Goal: Task Accomplishment & Management: Use online tool/utility

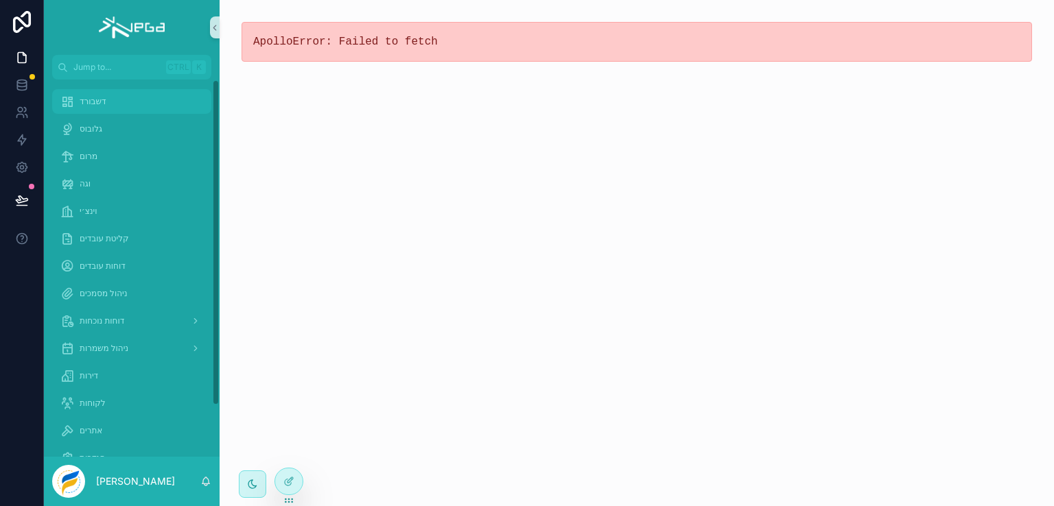
click at [80, 99] on span "דשבורד" at bounding box center [93, 101] width 27 height 11
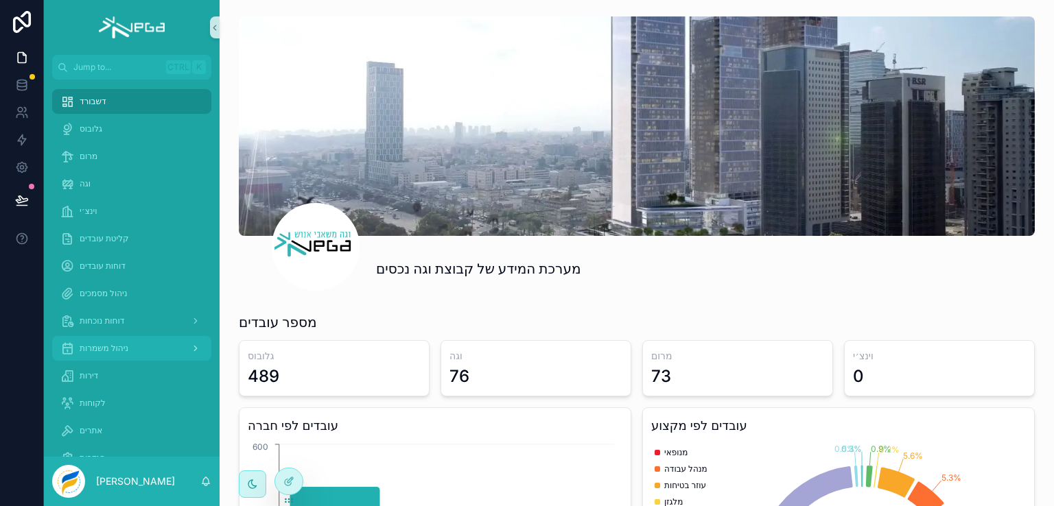
click at [99, 346] on span "ניהול משמרות" at bounding box center [104, 348] width 49 height 11
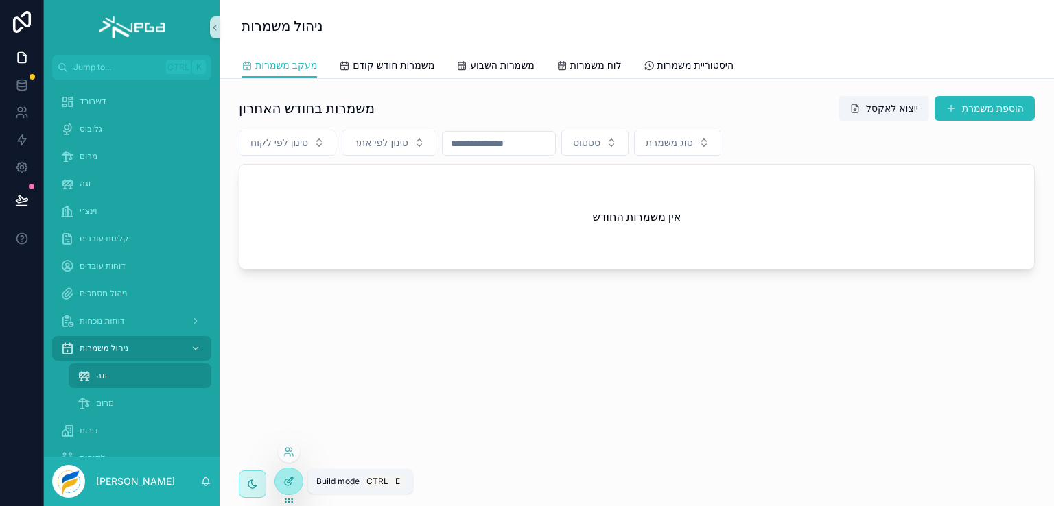
click at [285, 486] on icon at bounding box center [288, 481] width 11 height 11
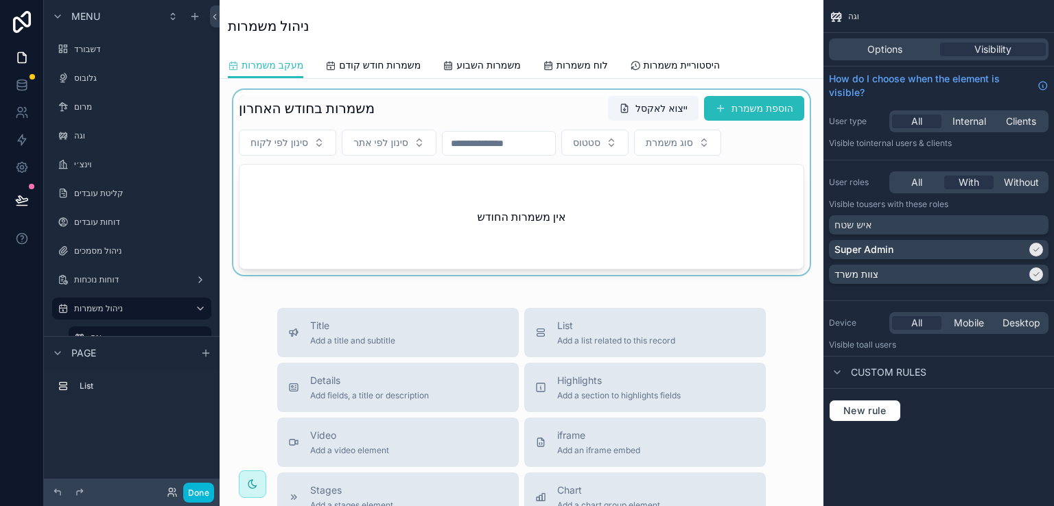
click at [425, 104] on div "scrollable content" at bounding box center [521, 182] width 582 height 185
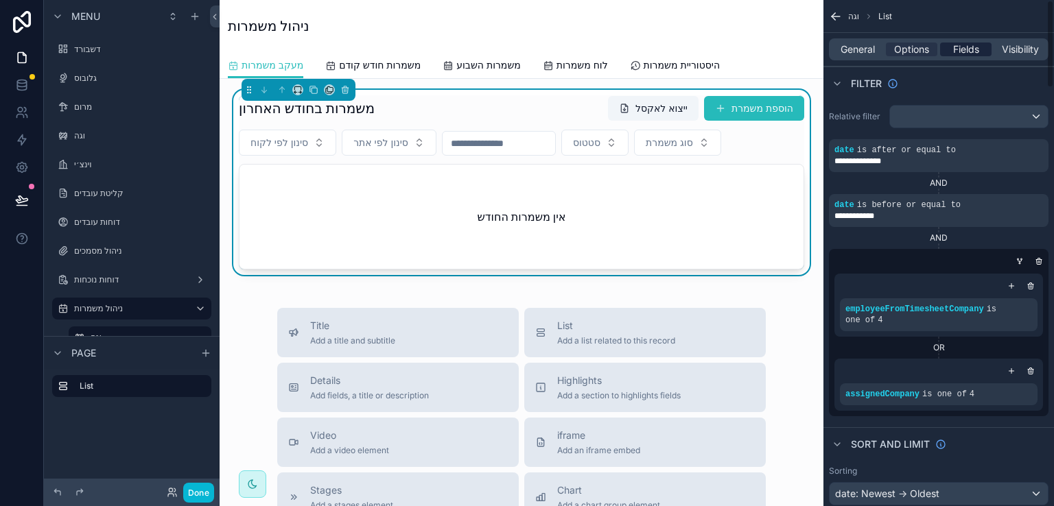
click at [967, 49] on span "Fields" at bounding box center [966, 50] width 26 height 14
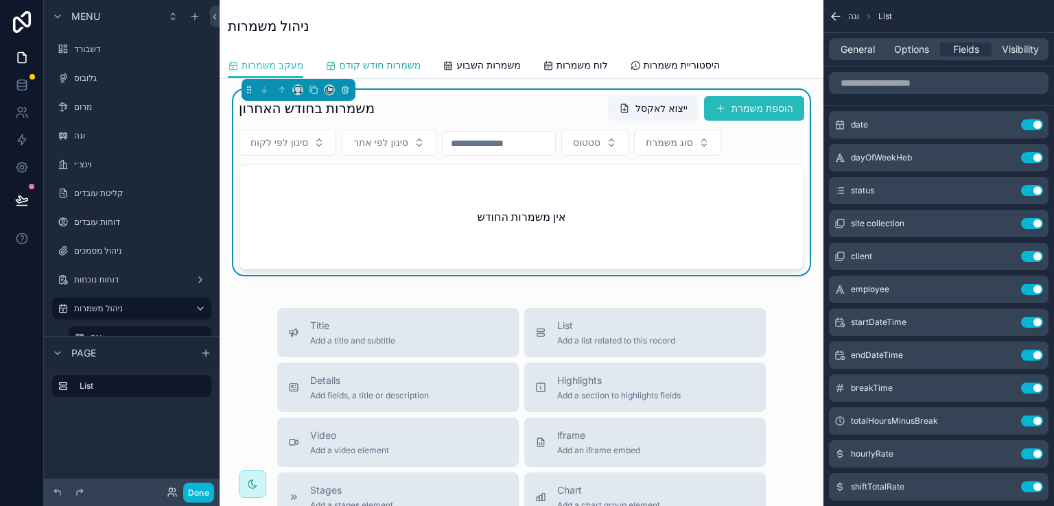
click at [381, 64] on span "משמרות חודש קודם" at bounding box center [380, 65] width 82 height 14
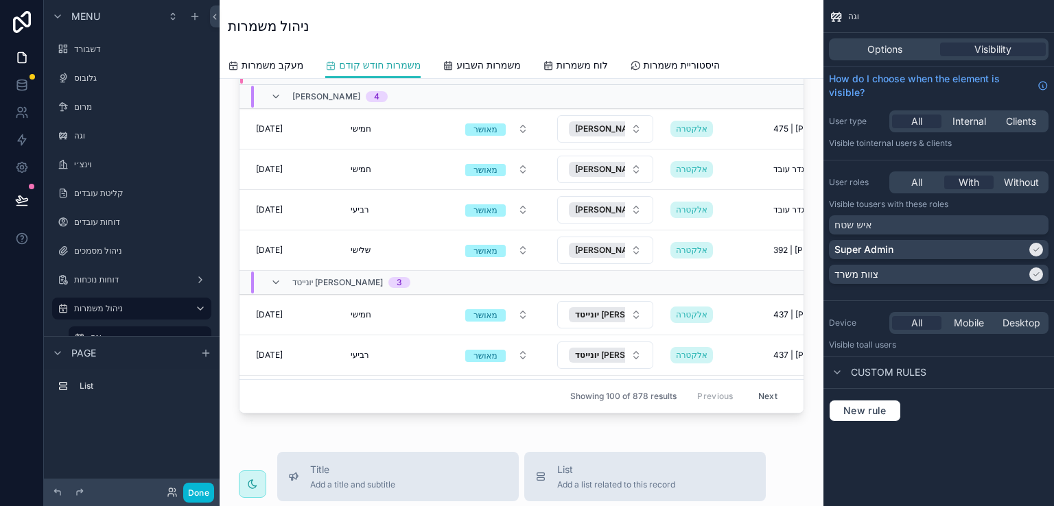
scroll to position [274, 0]
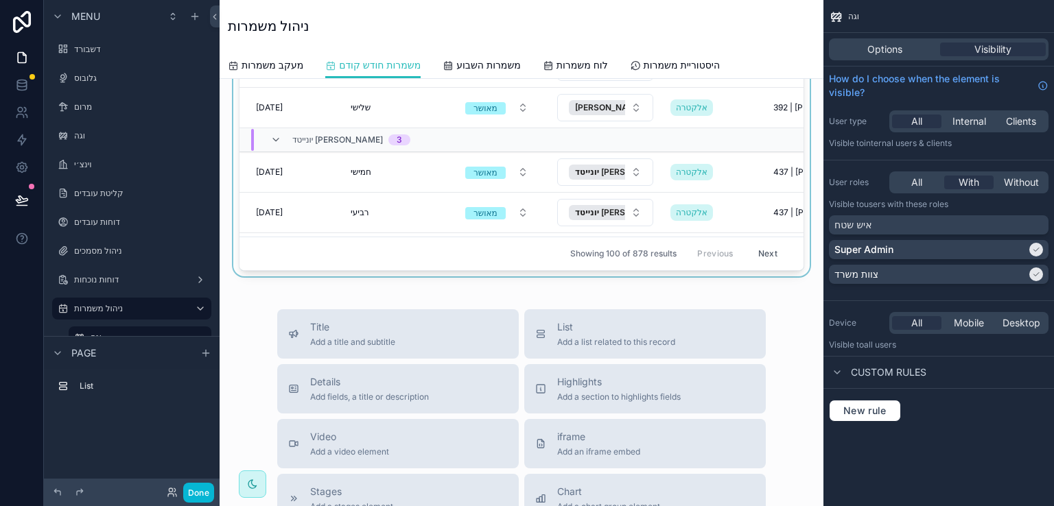
drag, startPoint x: 371, startPoint y: 265, endPoint x: 405, endPoint y: 263, distance: 33.7
click at [494, 263] on div "scrollable content" at bounding box center [521, 45] width 582 height 461
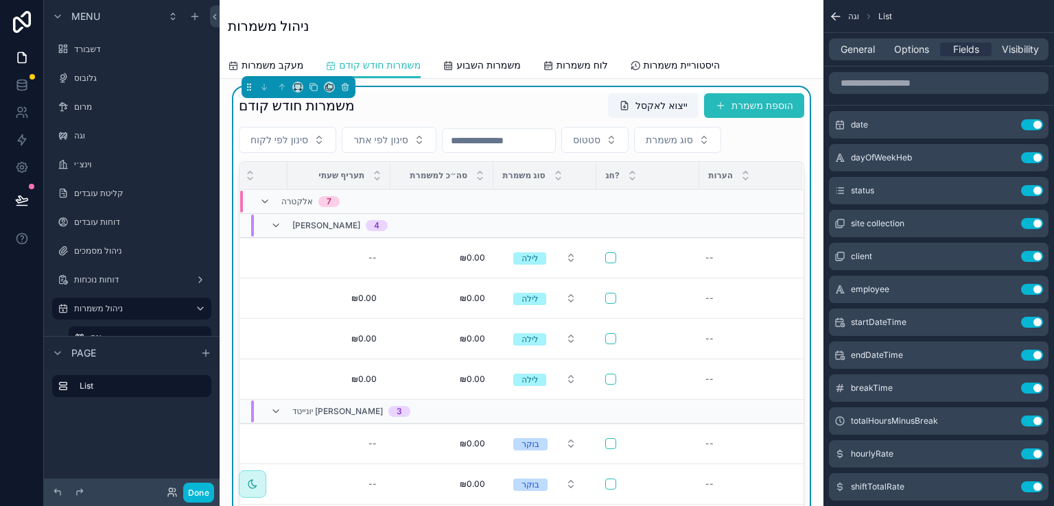
scroll to position [0, 0]
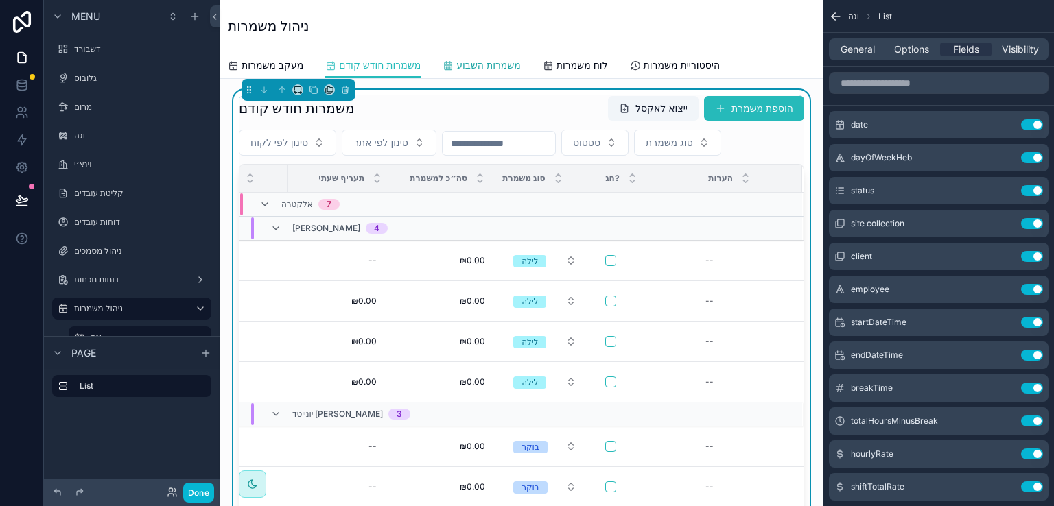
click at [487, 64] on span "משמרות השבוע" at bounding box center [488, 65] width 64 height 14
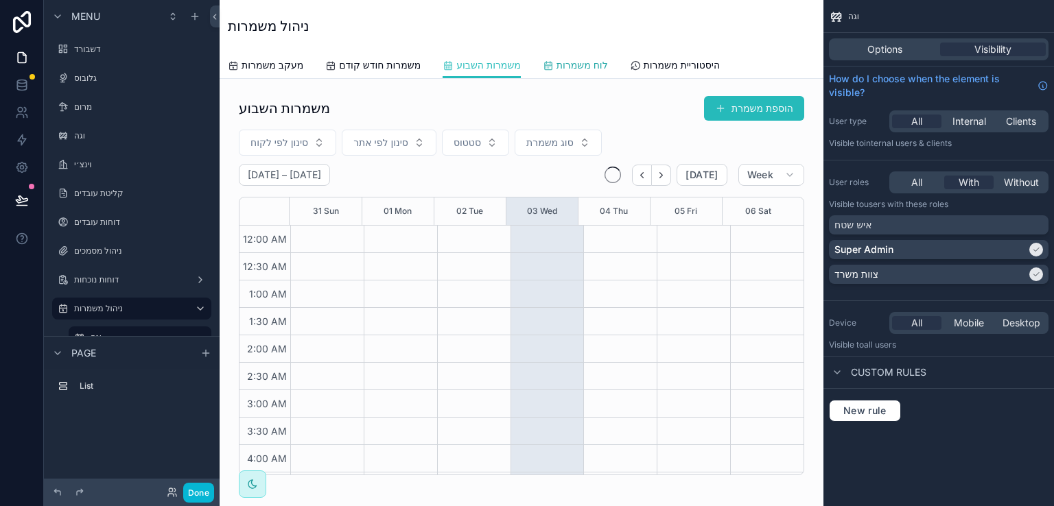
click at [581, 64] on span "לוח משמרות" at bounding box center [581, 65] width 51 height 14
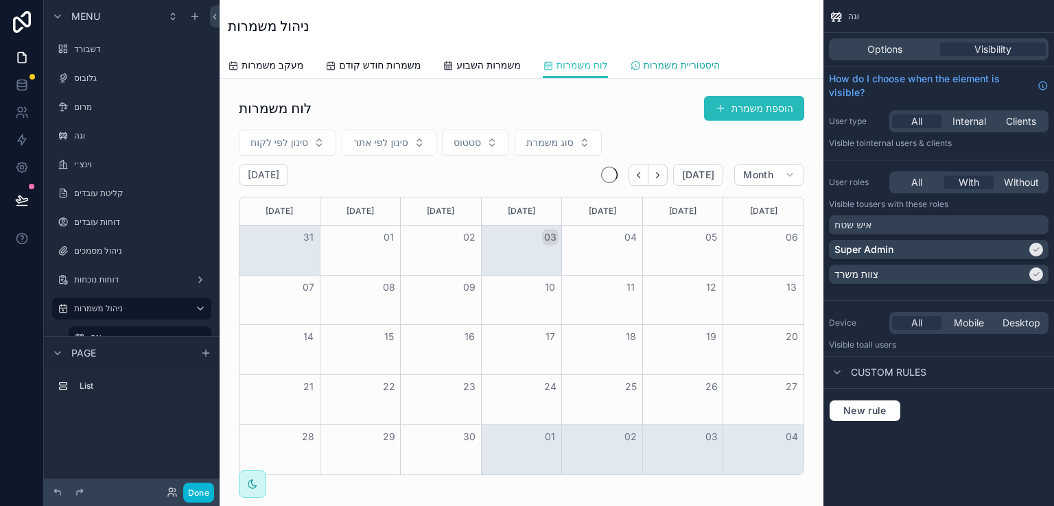
click at [677, 64] on span "היסטוריית משמרות" at bounding box center [681, 65] width 76 height 14
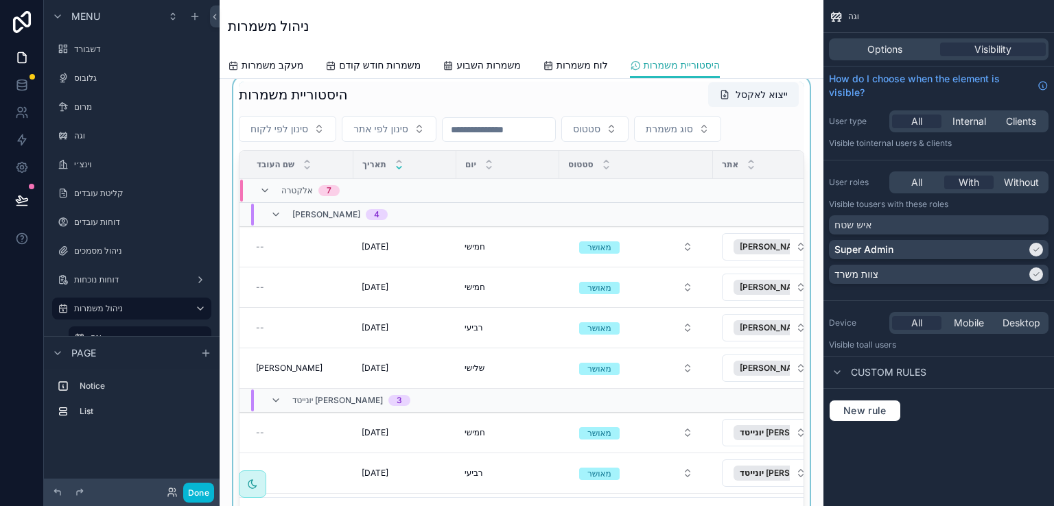
scroll to position [137, 0]
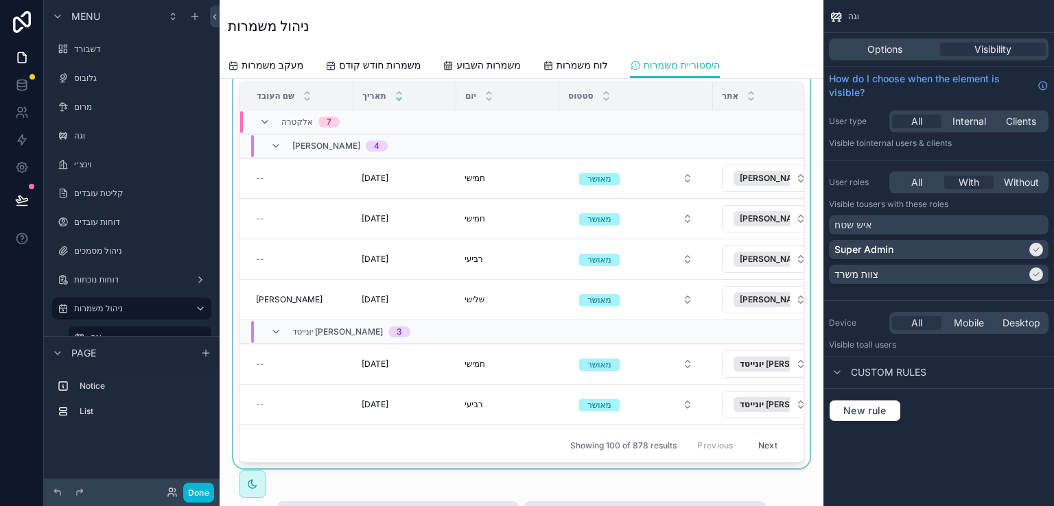
drag, startPoint x: 442, startPoint y: 453, endPoint x: 494, endPoint y: 452, distance: 51.4
click at [494, 452] on div "scrollable content" at bounding box center [521, 238] width 582 height 461
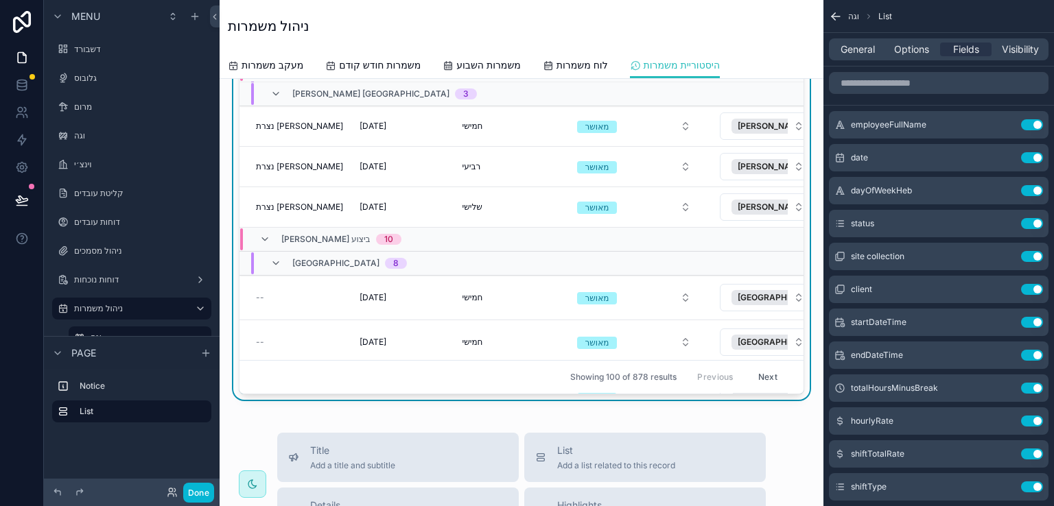
scroll to position [2635, 0]
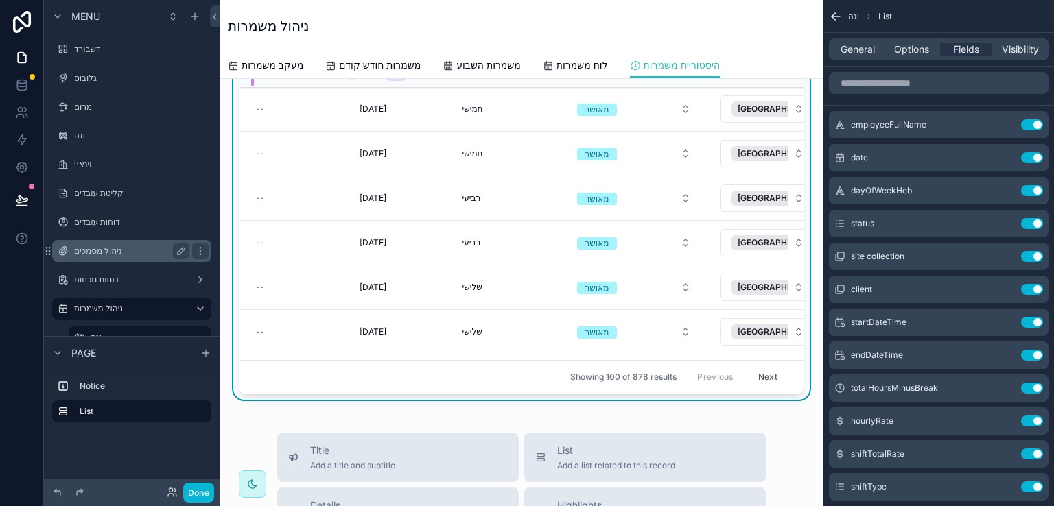
click at [99, 250] on label "ניהול מסמכים" at bounding box center [129, 251] width 110 height 11
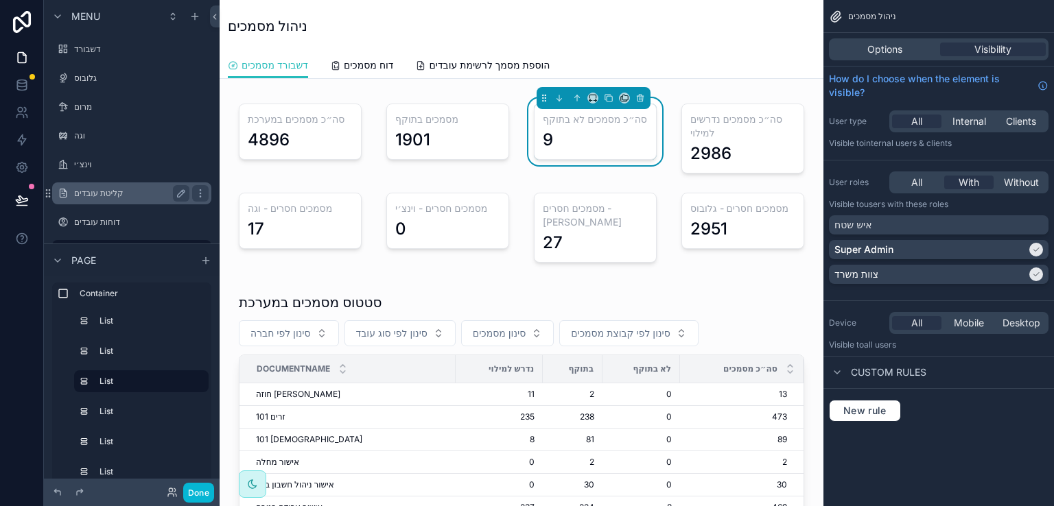
click at [92, 191] on label "קליטת עובדים" at bounding box center [129, 193] width 110 height 11
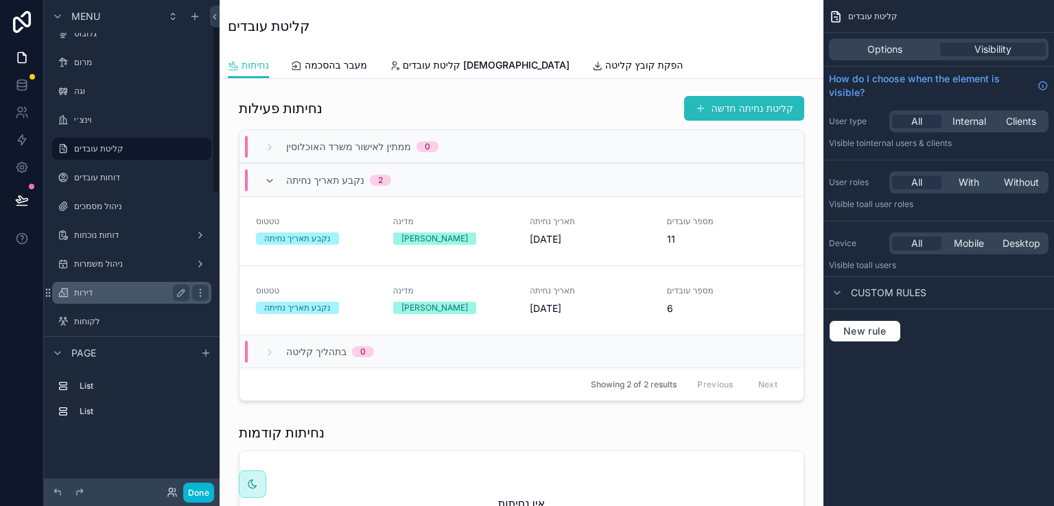
scroll to position [69, 0]
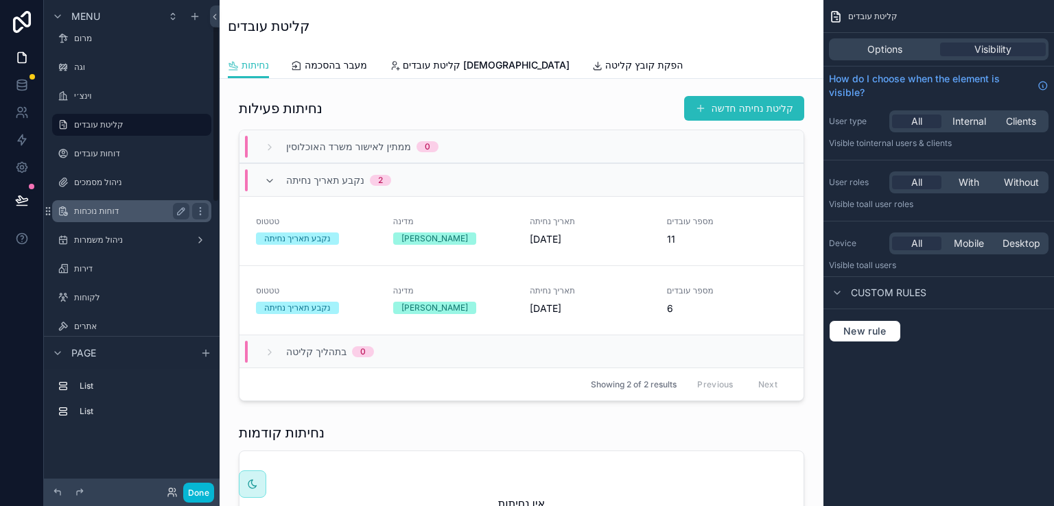
click at [91, 209] on label "דוחות נוכחות" at bounding box center [129, 211] width 110 height 11
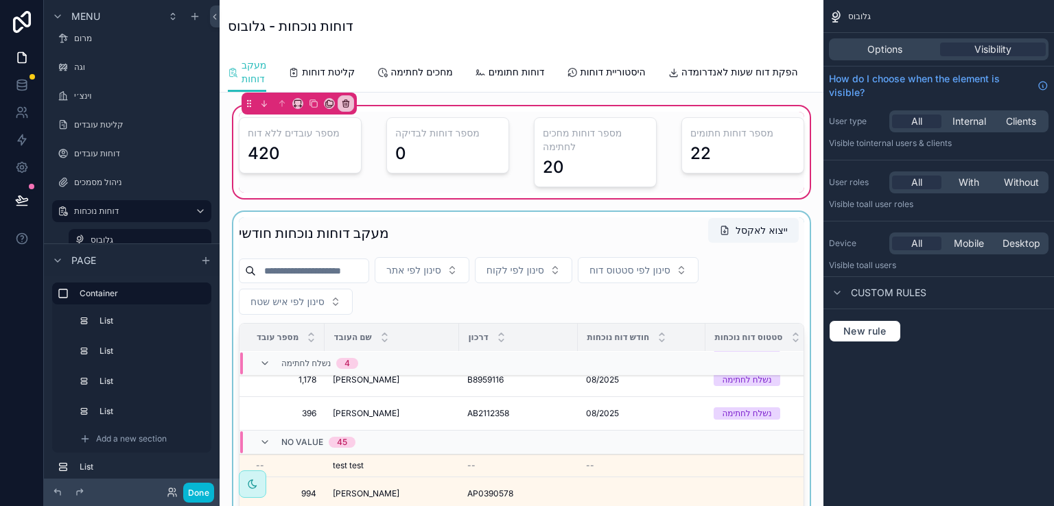
drag, startPoint x: 781, startPoint y: 393, endPoint x: 790, endPoint y: 368, distance: 26.3
click at [790, 368] on div "scrollable content" at bounding box center [521, 461] width 582 height 498
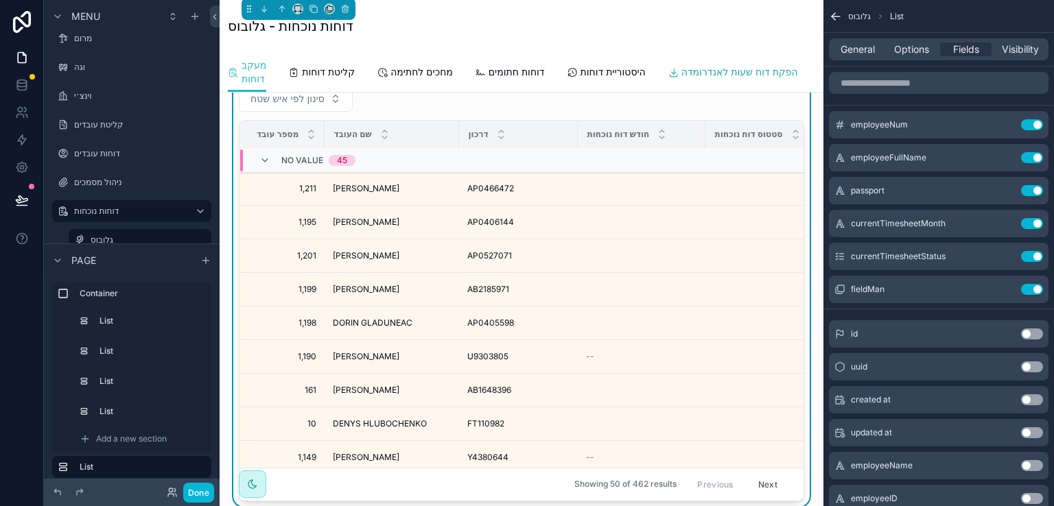
scroll to position [523, 0]
click at [760, 72] on span "הפקת דוח שעות לאנדרומדה" at bounding box center [739, 72] width 117 height 14
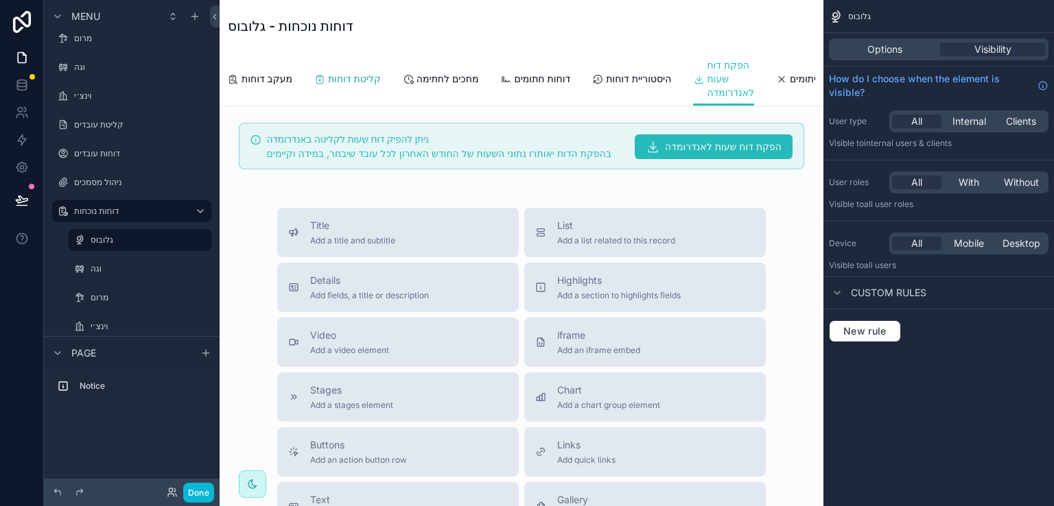
click at [353, 79] on span "קליטת דוחות" at bounding box center [354, 79] width 53 height 14
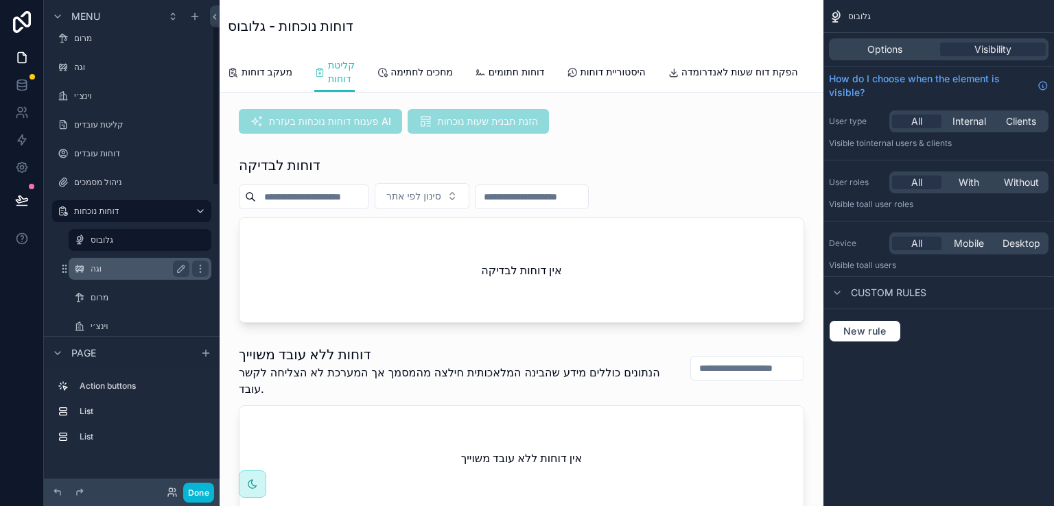
click at [90, 268] on div "וגה" at bounding box center [139, 269] width 137 height 22
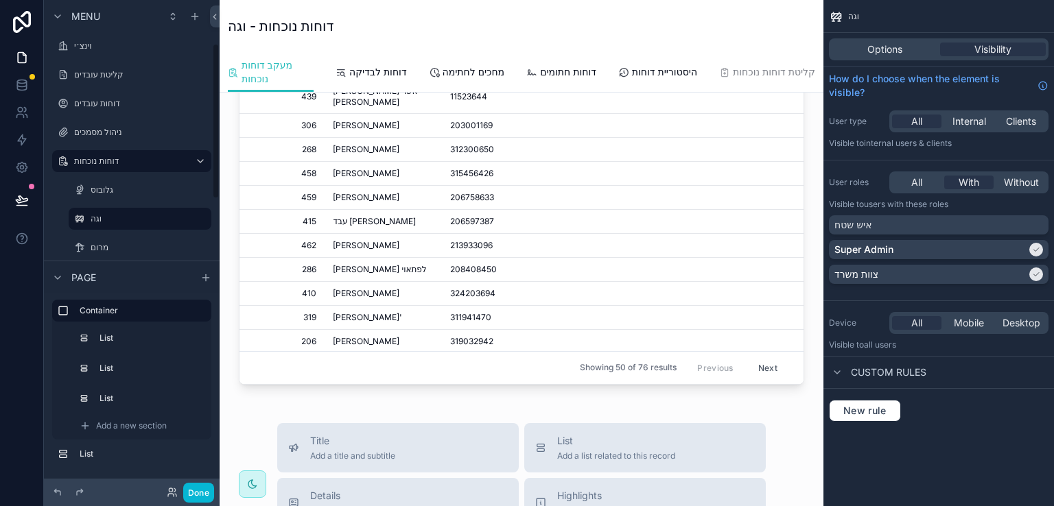
scroll to position [137, 0]
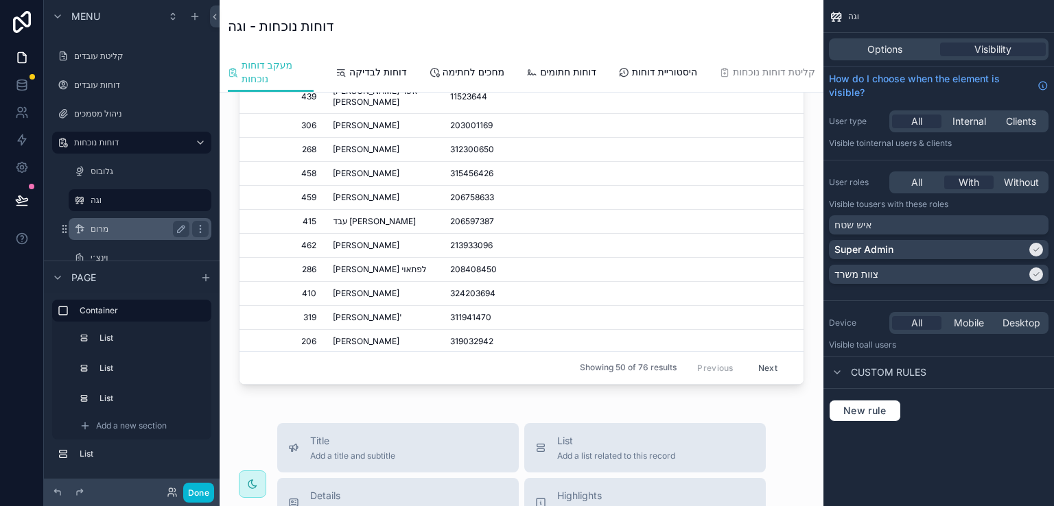
click at [98, 224] on label "מרום" at bounding box center [137, 229] width 93 height 11
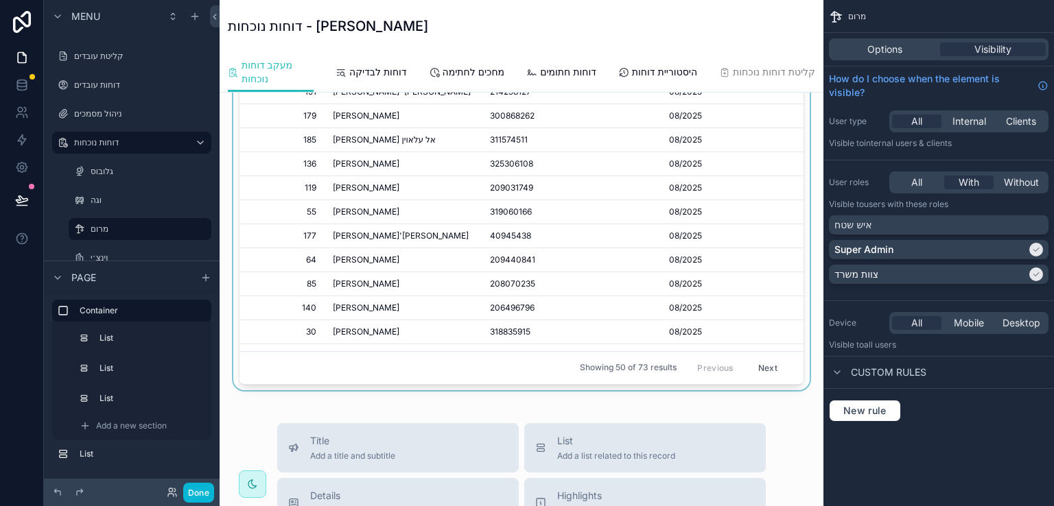
drag, startPoint x: 562, startPoint y: 391, endPoint x: 680, endPoint y: 397, distance: 118.1
click at [680, 390] on div "scrollable content" at bounding box center [521, 157] width 582 height 466
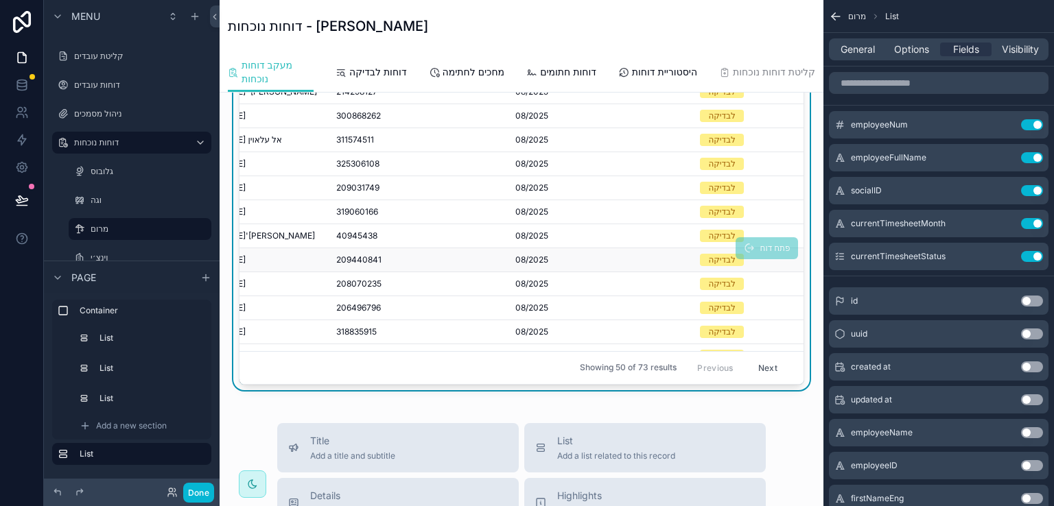
click at [735, 254] on span "פתח דוח" at bounding box center [766, 249] width 63 height 10
click at [96, 197] on label "וגה" at bounding box center [137, 200] width 93 height 11
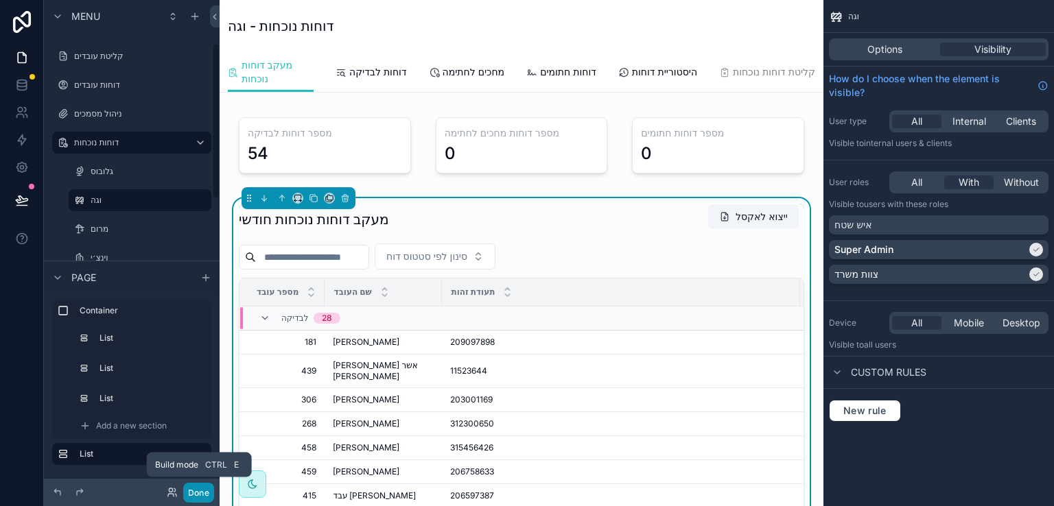
click at [200, 492] on button "Done" at bounding box center [198, 493] width 31 height 20
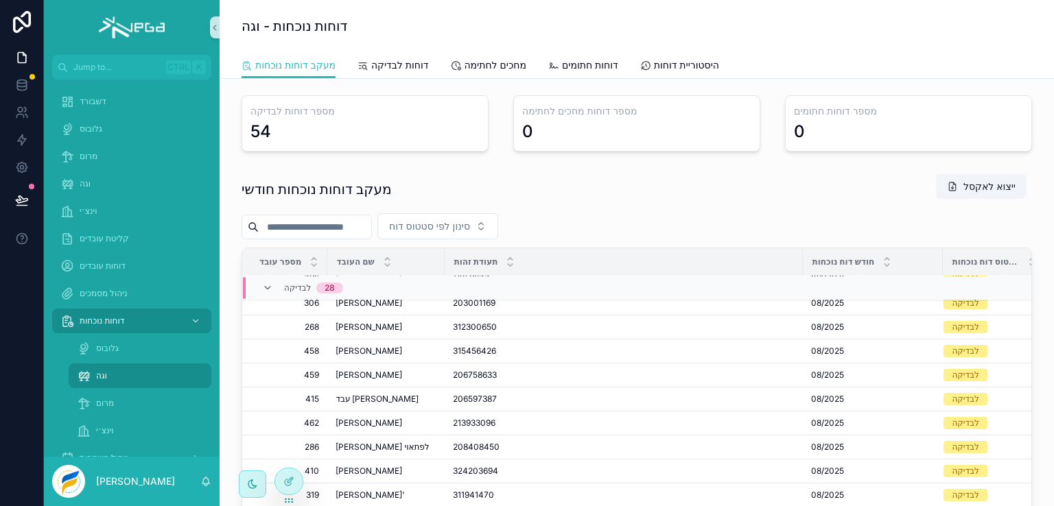
scroll to position [69, 0]
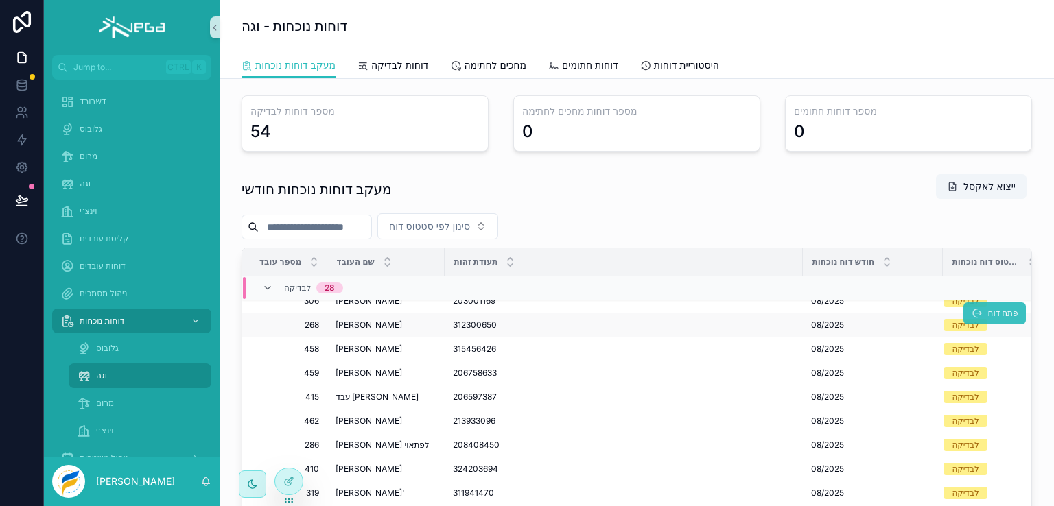
click at [987, 308] on span "פתח דוח" at bounding box center [1002, 313] width 30 height 11
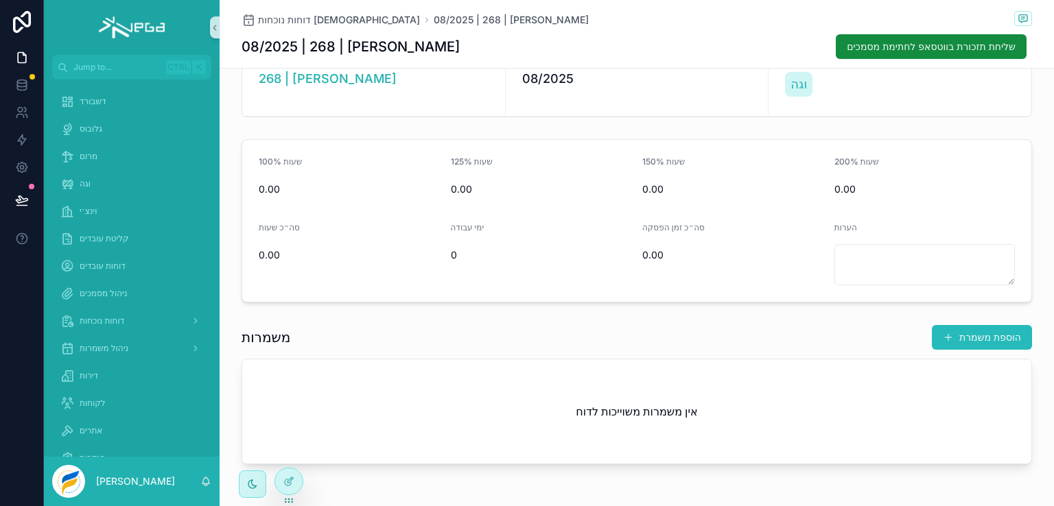
scroll to position [96, 0]
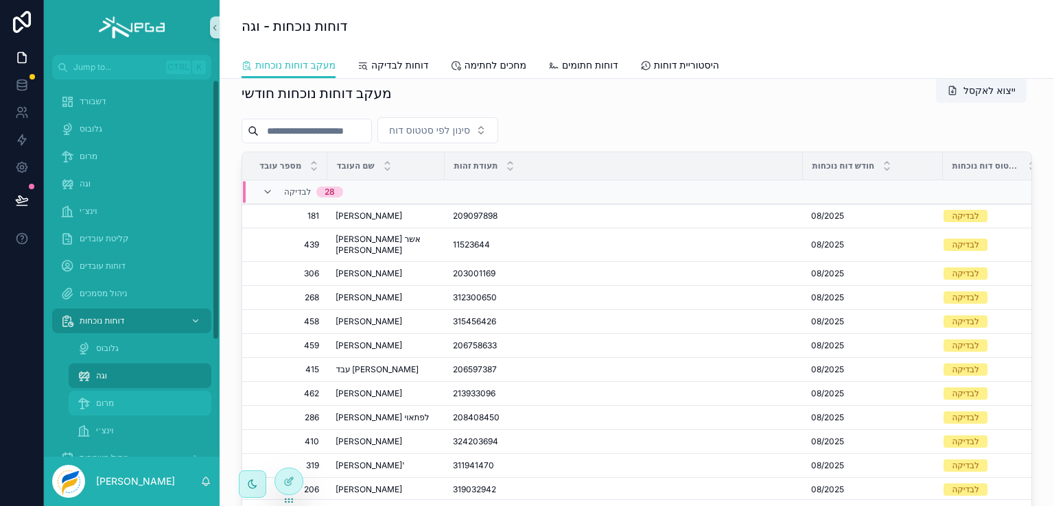
click at [96, 404] on span "מרום" at bounding box center [105, 403] width 18 height 11
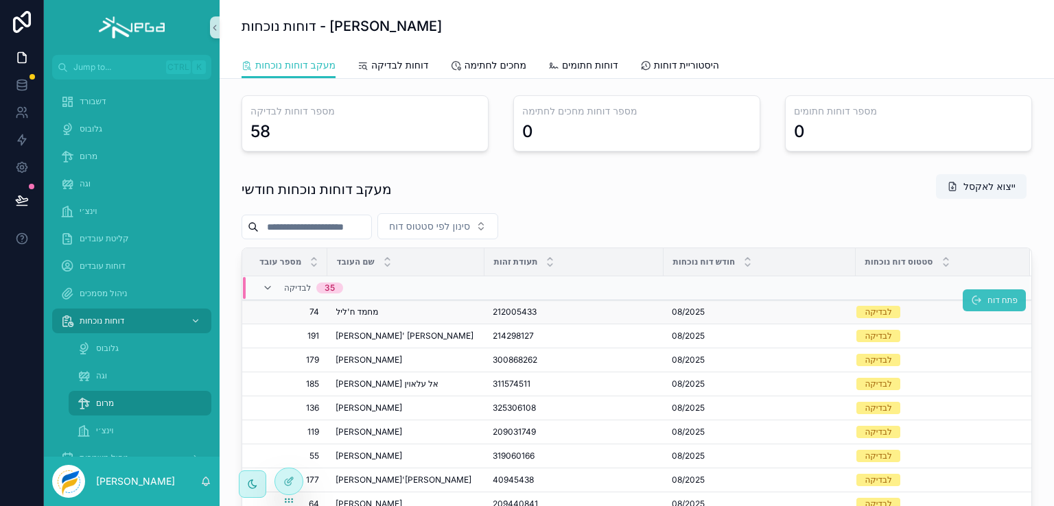
click at [987, 300] on span "פתח דוח" at bounding box center [1002, 300] width 30 height 11
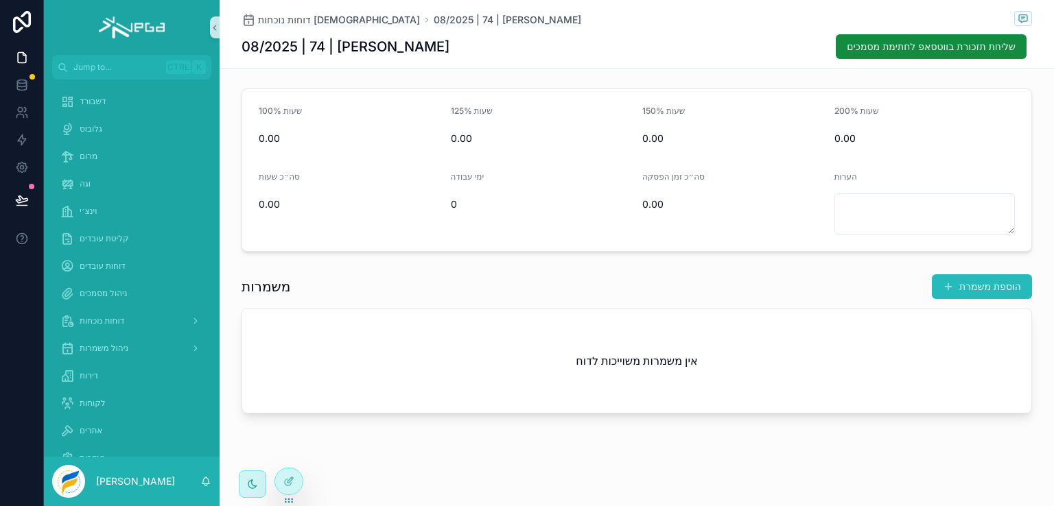
scroll to position [27, 0]
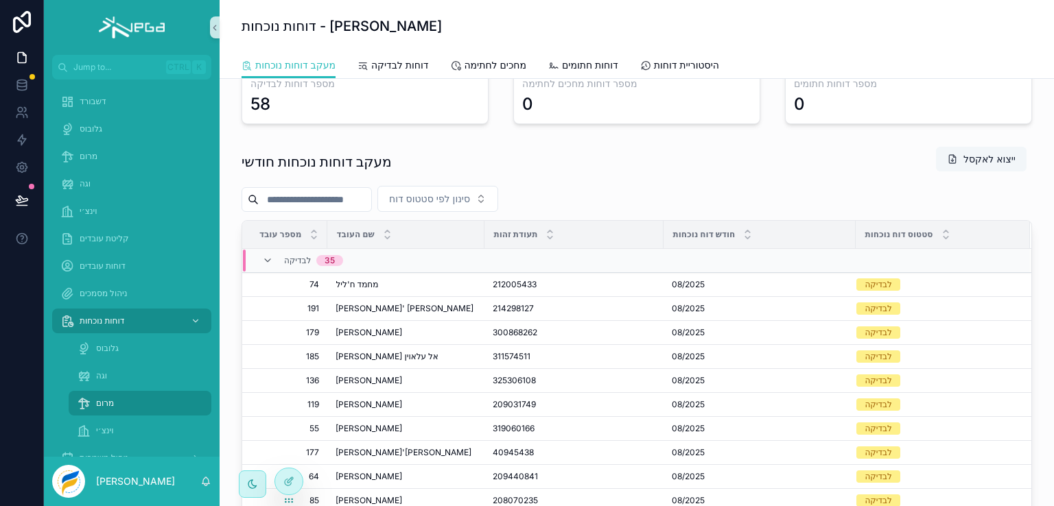
click at [962, 157] on button "ייצוא לאקסל" at bounding box center [981, 159] width 91 height 25
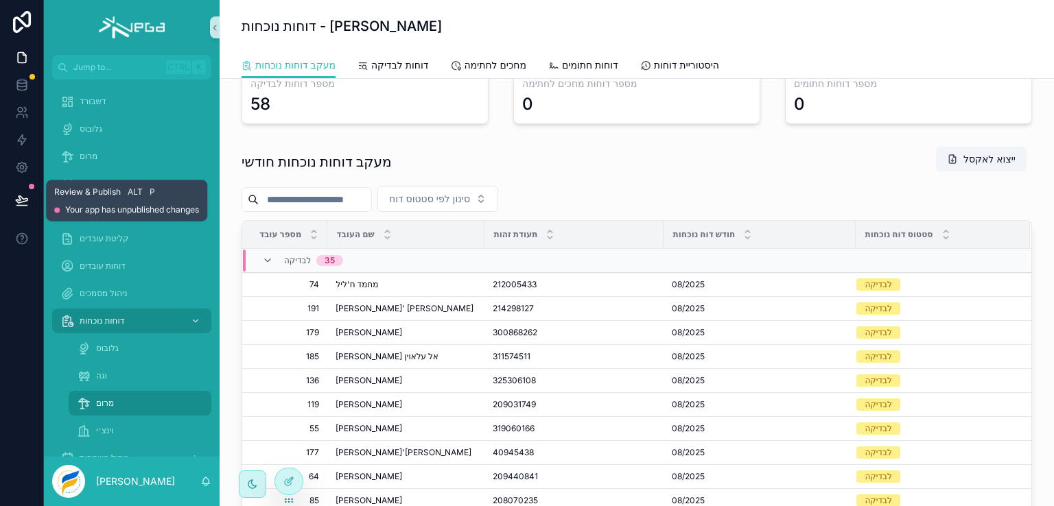
click at [20, 198] on icon at bounding box center [22, 200] width 14 height 14
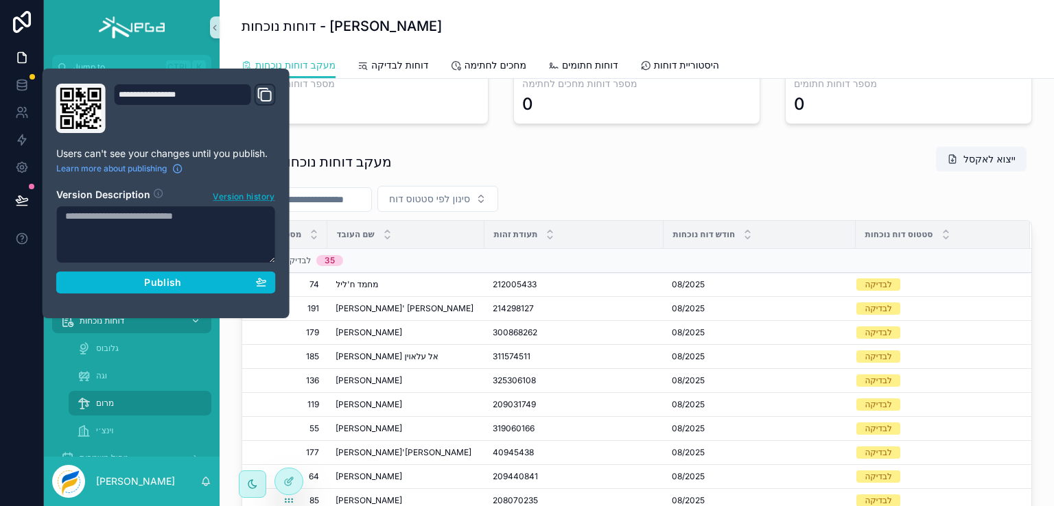
click at [218, 195] on span "Version history" at bounding box center [244, 196] width 62 height 14
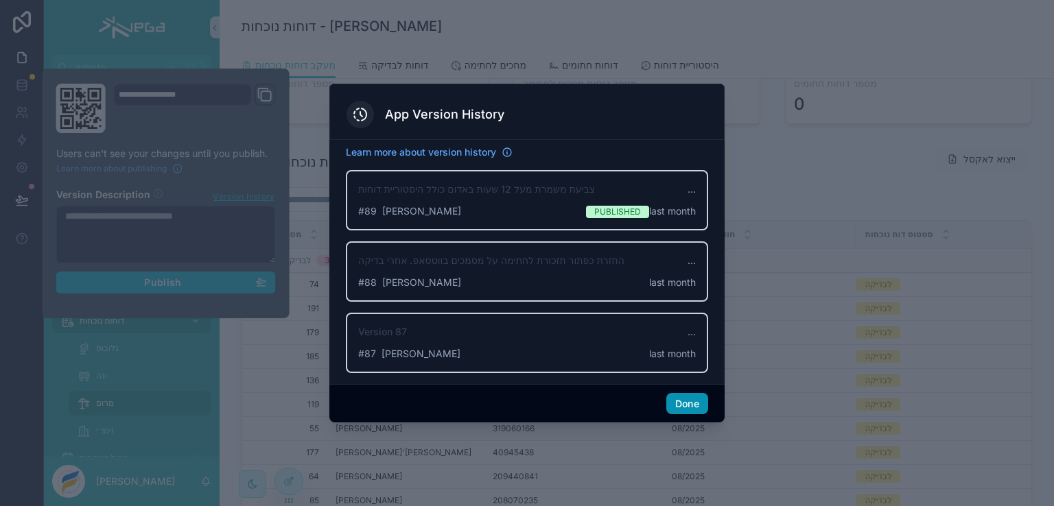
click at [678, 400] on button "Done" at bounding box center [687, 404] width 42 height 22
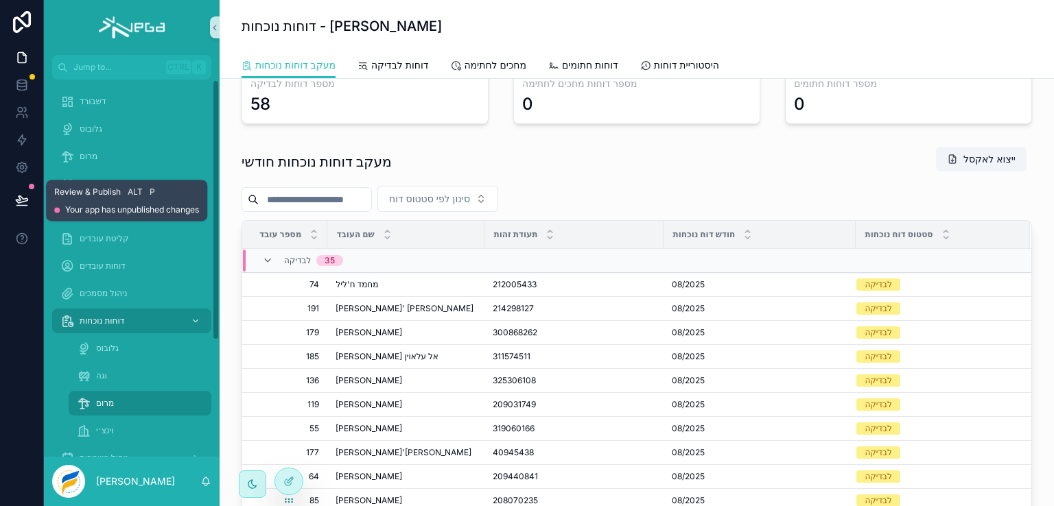
click at [18, 200] on icon at bounding box center [22, 199] width 12 height 7
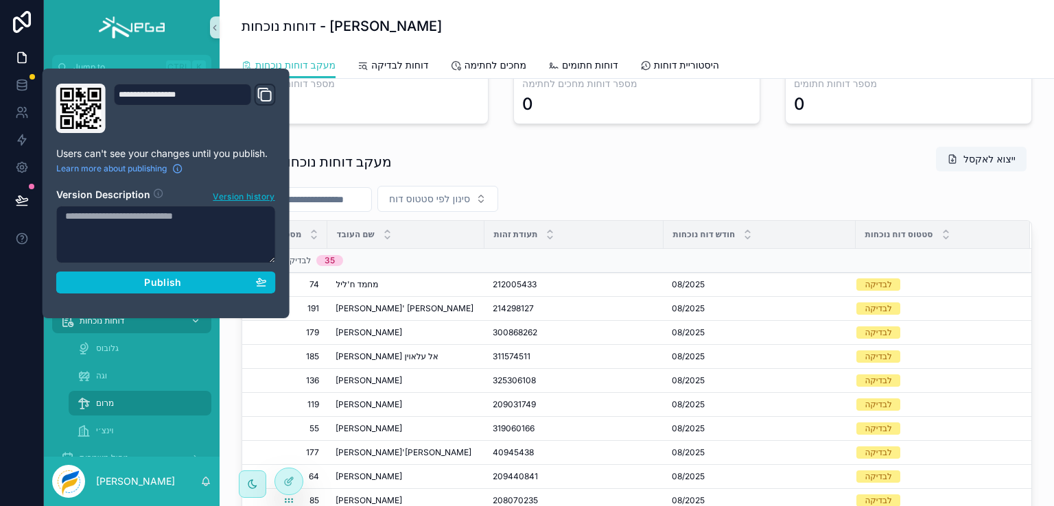
click at [705, 154] on div "מעקב דוחות נוכחות חודשי ייצוא לאקסל" at bounding box center [636, 162] width 790 height 32
